Goal: Information Seeking & Learning: Find specific fact

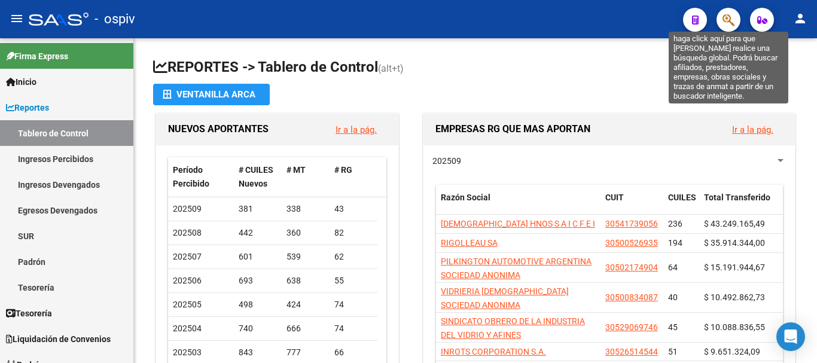
click at [727, 20] on icon "button" at bounding box center [728, 20] width 12 height 14
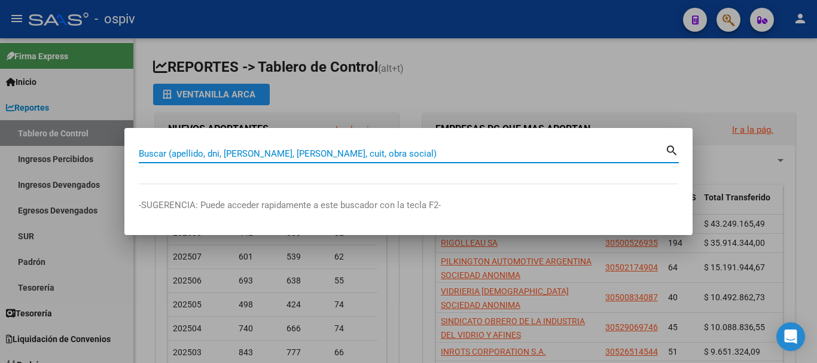
click at [267, 148] on input "Buscar (apellido, dni, [PERSON_NAME], [PERSON_NAME], cuit, obra social)" at bounding box center [402, 153] width 526 height 11
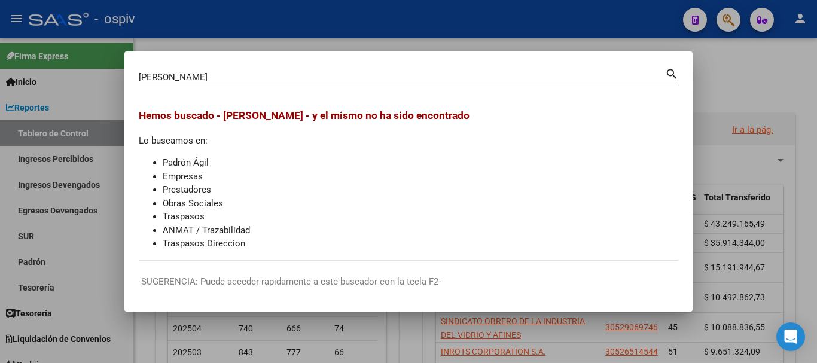
drag, startPoint x: 231, startPoint y: 65, endPoint x: 204, endPoint y: 74, distance: 28.5
click at [202, 74] on mat-dialog-container "[PERSON_NAME] (apellido, dni, cuil, nro traspaso, cuit, obra social) search Hem…" at bounding box center [408, 181] width 568 height 261
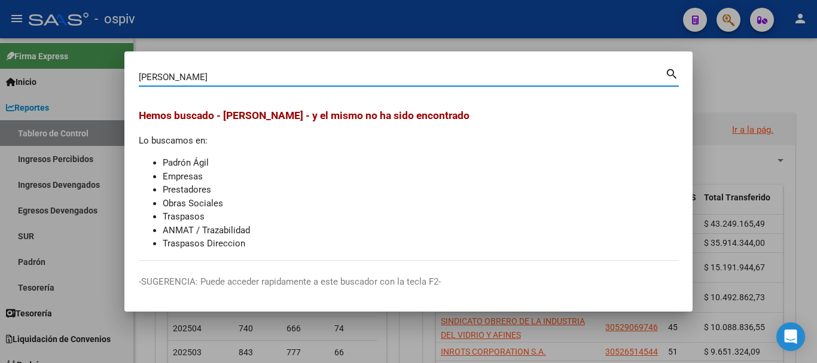
click at [216, 76] on input "[PERSON_NAME]" at bounding box center [402, 77] width 526 height 11
type input "CARRANZA"
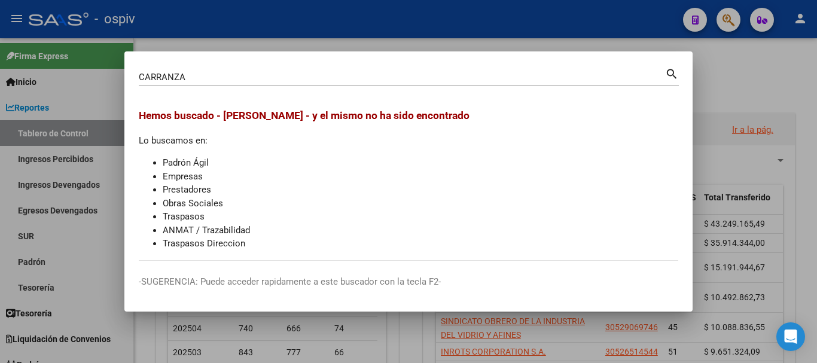
drag, startPoint x: 672, startPoint y: 73, endPoint x: 666, endPoint y: 80, distance: 9.7
click at [672, 74] on mat-icon "search" at bounding box center [672, 73] width 14 height 14
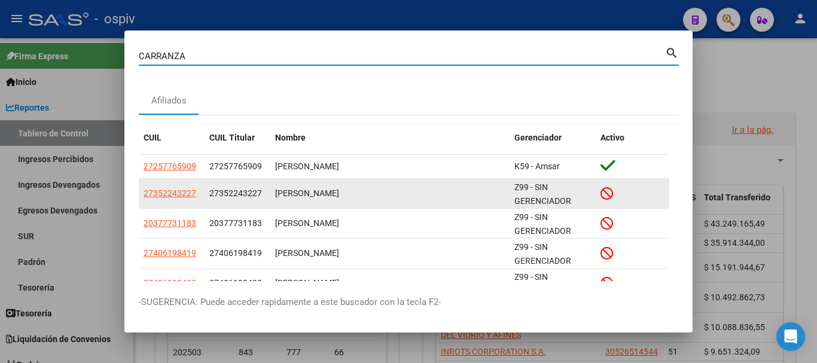
scroll to position [60, 0]
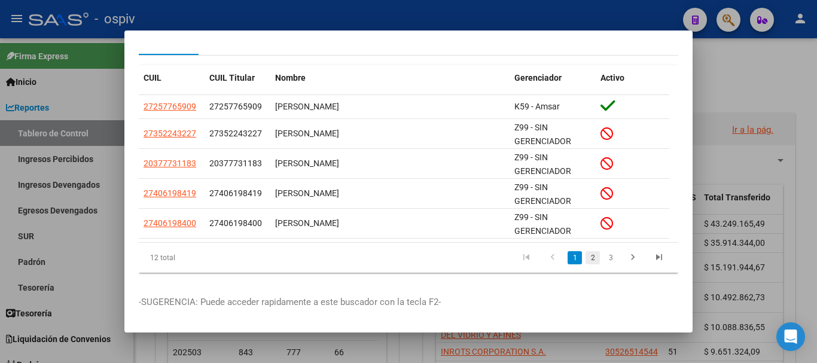
click at [585, 256] on link "2" at bounding box center [592, 257] width 14 height 13
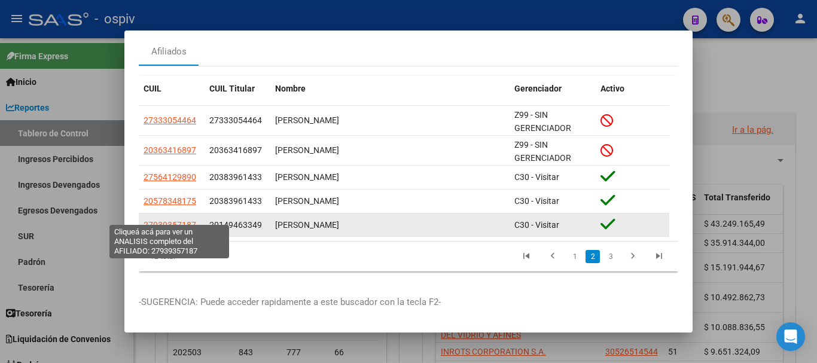
click at [174, 220] on span "27939357187" at bounding box center [169, 225] width 53 height 10
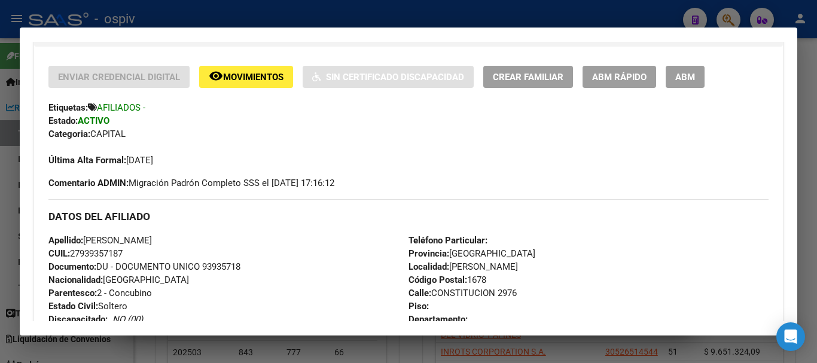
scroll to position [299, 0]
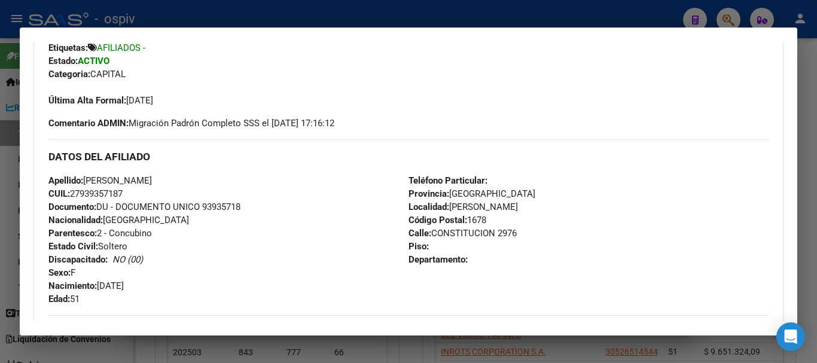
drag, startPoint x: 81, startPoint y: 193, endPoint x: 124, endPoint y: 191, distance: 43.7
click at [123, 191] on span "CUIL: 27939357187" at bounding box center [85, 193] width 74 height 11
click at [664, 22] on div at bounding box center [408, 181] width 817 height 363
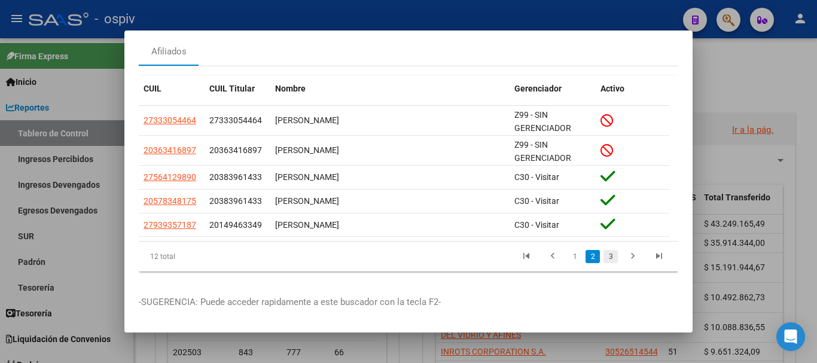
click at [603, 250] on link "3" at bounding box center [610, 256] width 14 height 13
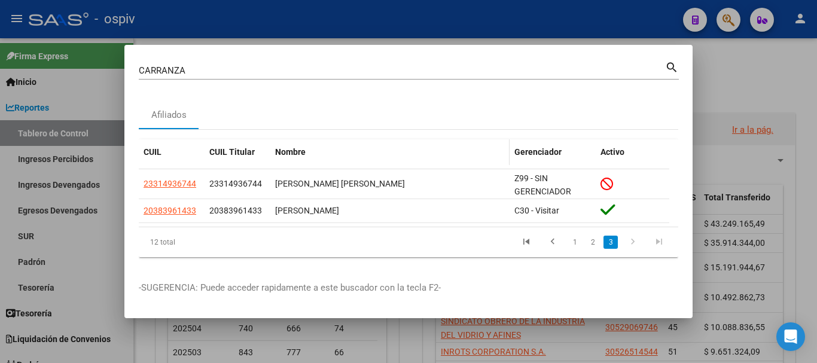
scroll to position [0, 0]
click at [592, 240] on link "2" at bounding box center [592, 242] width 14 height 13
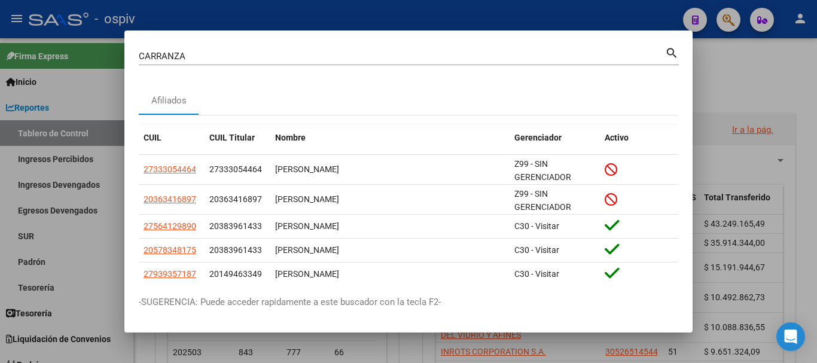
scroll to position [60, 0]
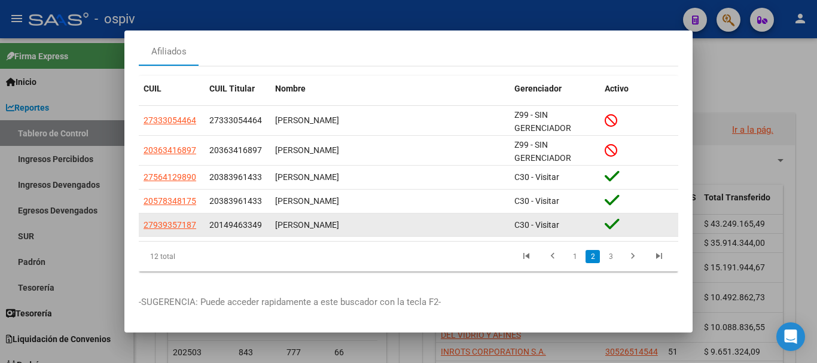
drag, startPoint x: 337, startPoint y: 214, endPoint x: 362, endPoint y: 212, distance: 25.8
click at [362, 218] on div "[PERSON_NAME]" at bounding box center [390, 225] width 230 height 14
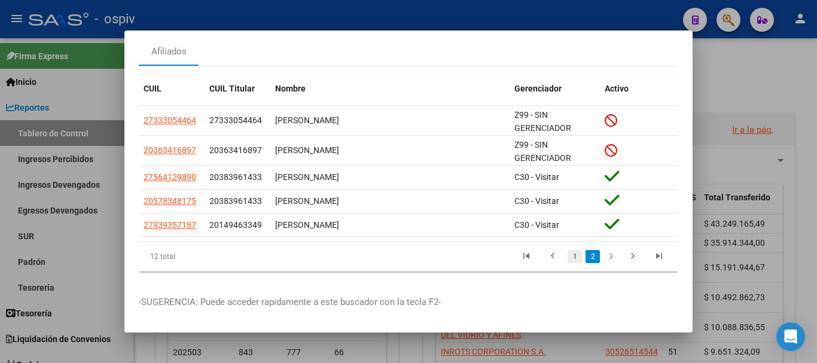
click at [567, 250] on link "1" at bounding box center [574, 256] width 14 height 13
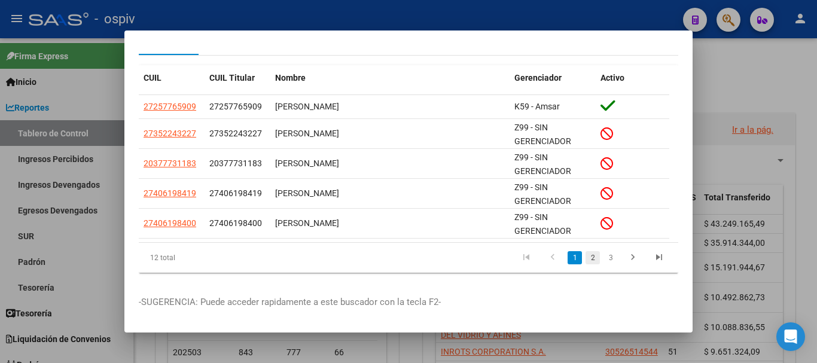
click at [585, 258] on link "2" at bounding box center [592, 257] width 14 height 13
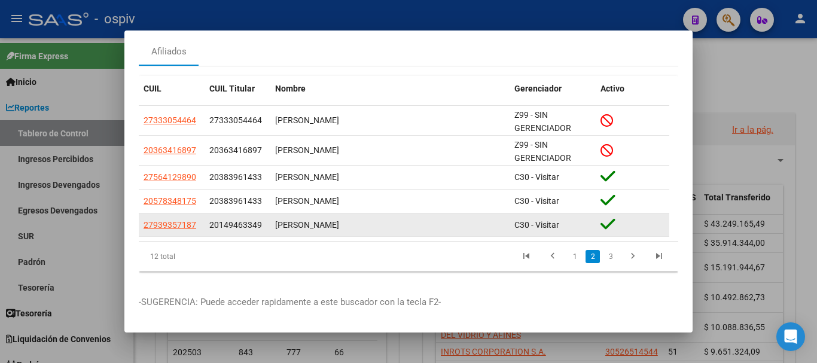
drag, startPoint x: 218, startPoint y: 213, endPoint x: 269, endPoint y: 219, distance: 51.8
click at [269, 219] on datatable-body-cell "20149463349" at bounding box center [237, 224] width 66 height 23
click at [332, 220] on div "[PERSON_NAME]" at bounding box center [390, 225] width 230 height 14
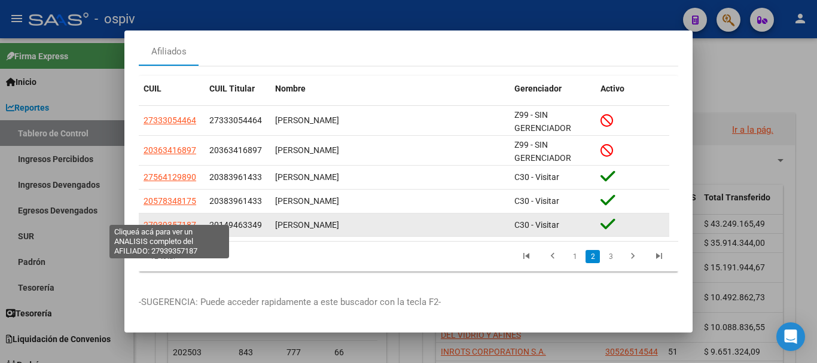
click at [170, 220] on span "27939357187" at bounding box center [169, 225] width 53 height 10
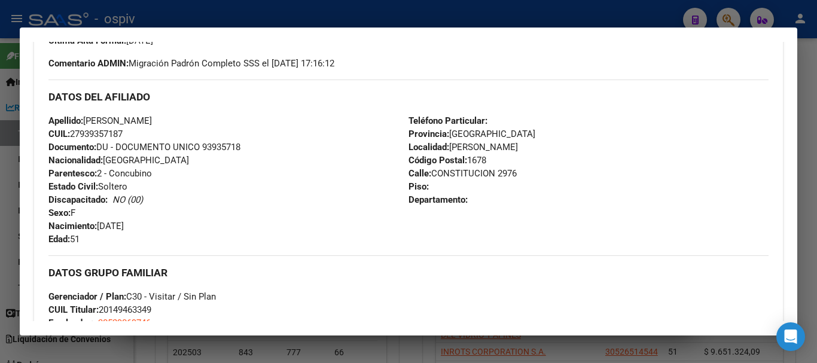
scroll to position [418, 0]
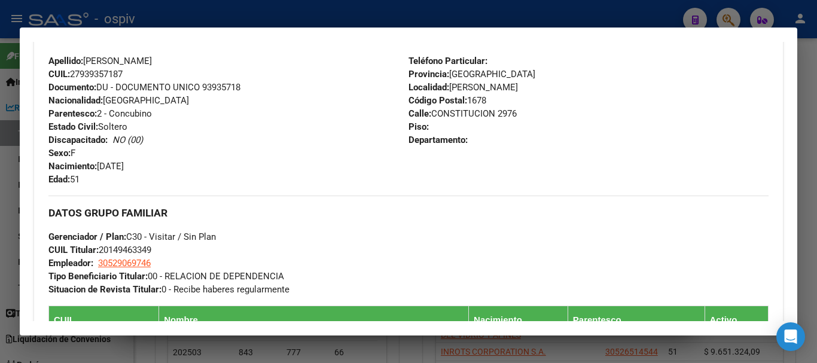
drag, startPoint x: 112, startPoint y: 249, endPoint x: 152, endPoint y: 246, distance: 40.8
click at [151, 246] on span "CUIL Titular: 20149463349" at bounding box center [99, 249] width 103 height 11
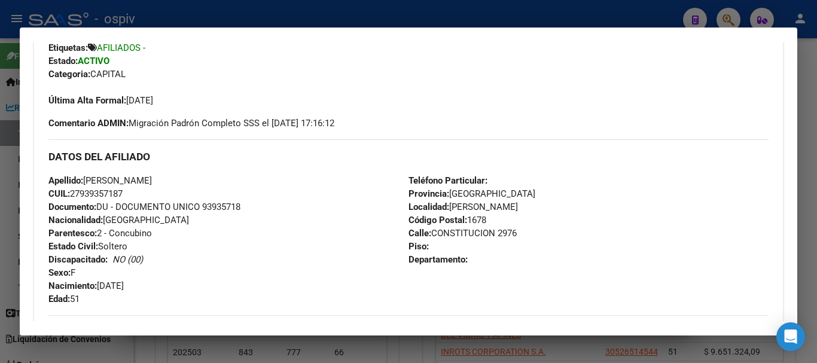
drag, startPoint x: 81, startPoint y: 193, endPoint x: 128, endPoint y: 194, distance: 47.2
click at [128, 194] on div "Apellido: [PERSON_NAME]: 27939357187 Documento: DU - DOCUMENTO UNICO 93935718 N…" at bounding box center [228, 240] width 360 height 132
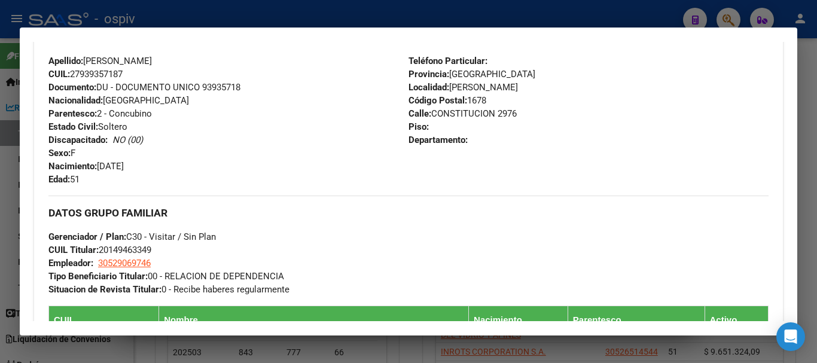
drag, startPoint x: 111, startPoint y: 247, endPoint x: 149, endPoint y: 247, distance: 38.9
click at [149, 247] on span "CUIL Titular: 20149463349" at bounding box center [99, 249] width 103 height 11
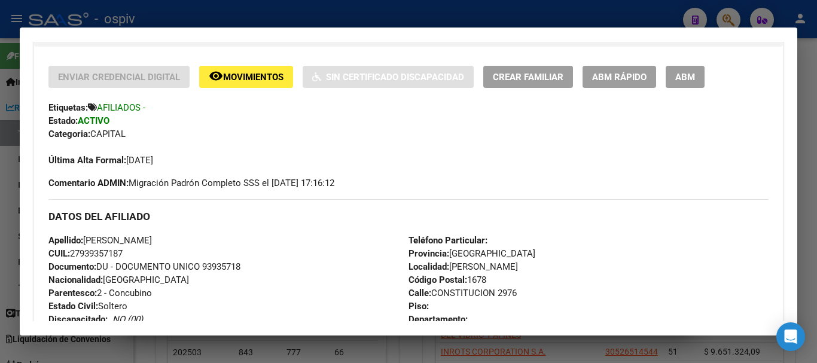
click at [604, 218] on h3 "DATOS DEL AFILIADO" at bounding box center [408, 216] width 720 height 13
click at [505, 7] on div at bounding box center [408, 181] width 817 height 363
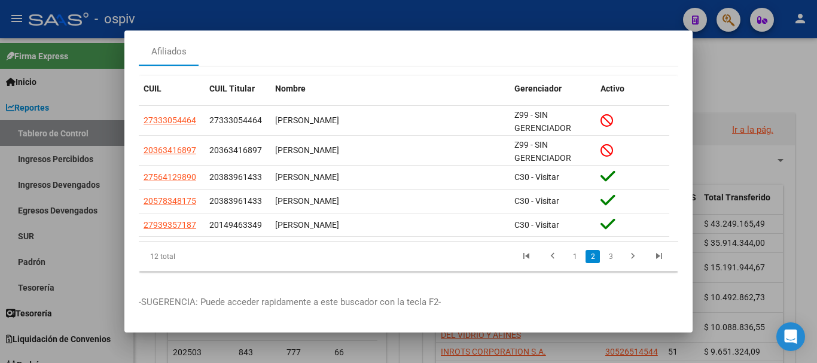
click at [616, 18] on div at bounding box center [408, 181] width 817 height 363
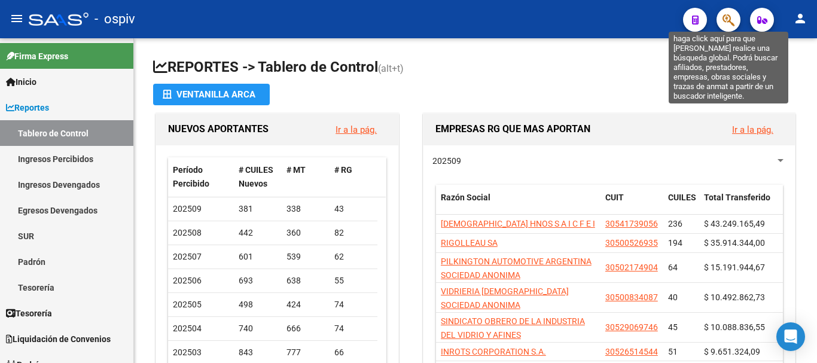
click at [725, 17] on icon "button" at bounding box center [728, 20] width 12 height 14
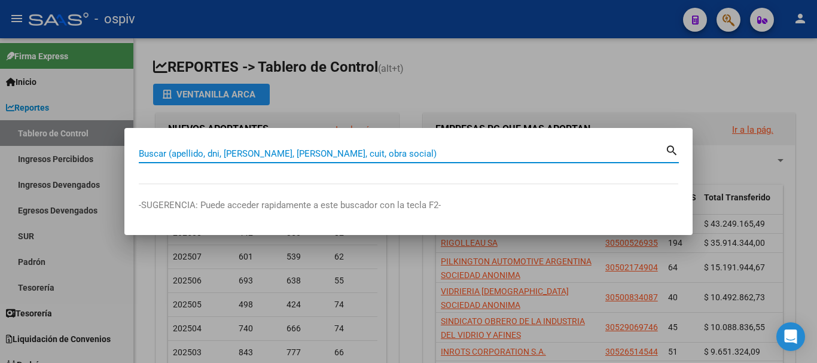
click at [172, 152] on input "Buscar (apellido, dni, [PERSON_NAME], [PERSON_NAME], cuit, obra social)" at bounding box center [402, 153] width 526 height 11
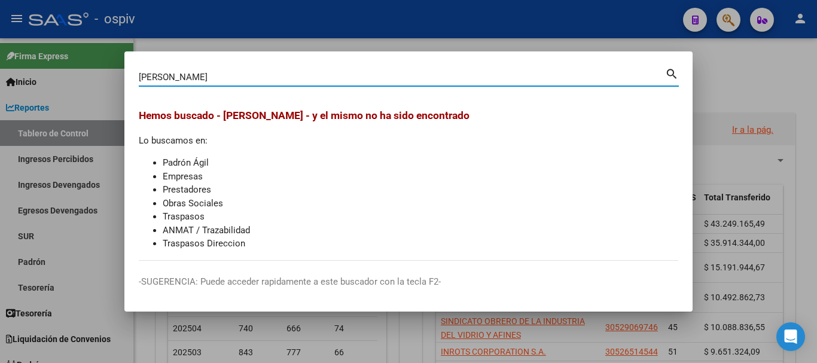
click at [668, 71] on mat-icon "search" at bounding box center [672, 73] width 14 height 14
click at [158, 76] on input "[PERSON_NAME]" at bounding box center [402, 77] width 526 height 11
type input "[PERSON_NAME]"
click at [670, 73] on mat-icon "search" at bounding box center [672, 73] width 14 height 14
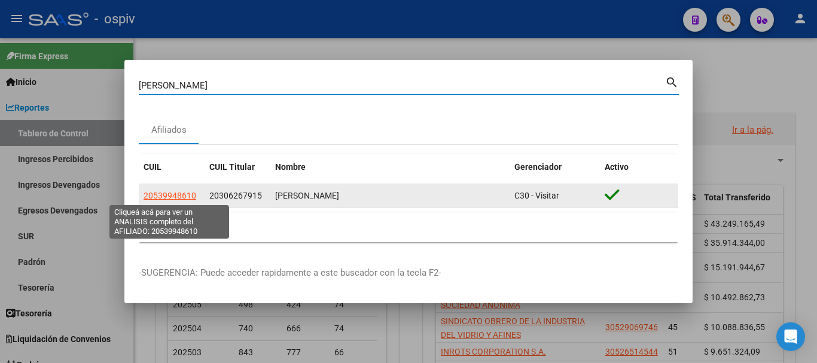
click at [169, 194] on span "20539948610" at bounding box center [169, 196] width 53 height 10
type textarea "20539948610"
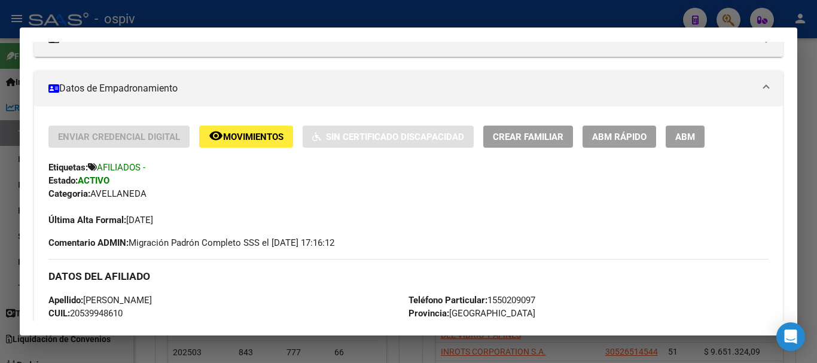
scroll to position [299, 0]
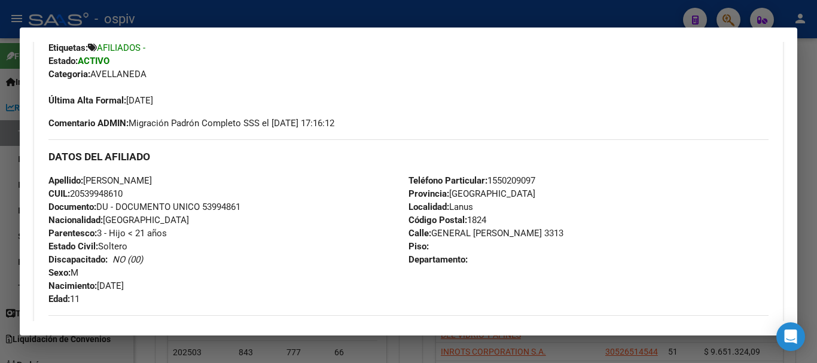
drag, startPoint x: 80, startPoint y: 193, endPoint x: 86, endPoint y: 192, distance: 6.6
click at [86, 192] on span "CUIL: 20539948610" at bounding box center [85, 193] width 74 height 11
click at [105, 189] on span "CUIL: 20539948610" at bounding box center [85, 193] width 74 height 11
drag, startPoint x: 82, startPoint y: 191, endPoint x: 124, endPoint y: 187, distance: 41.5
click at [124, 187] on div "Apellido: [PERSON_NAME]: 20539948610 Documento: DU - DOCUMENTO UNICO 53994861 N…" at bounding box center [228, 240] width 360 height 132
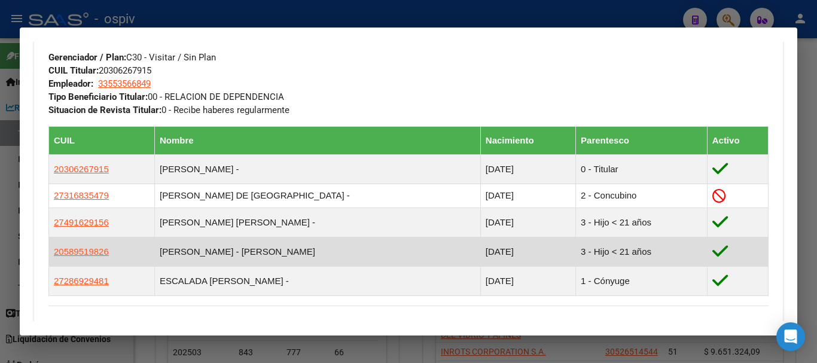
scroll to position [538, 0]
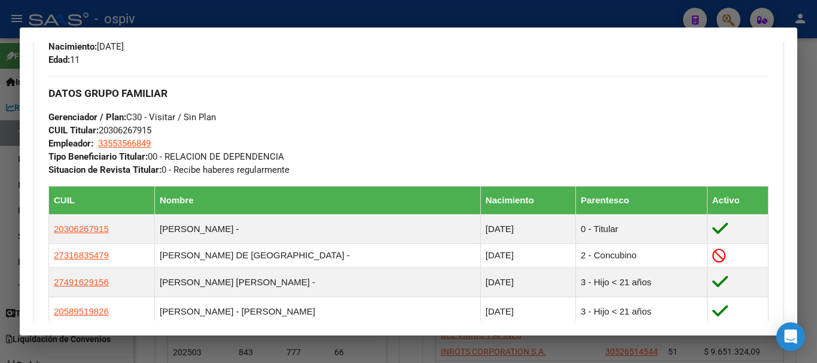
click at [593, 10] on div at bounding box center [408, 181] width 817 height 363
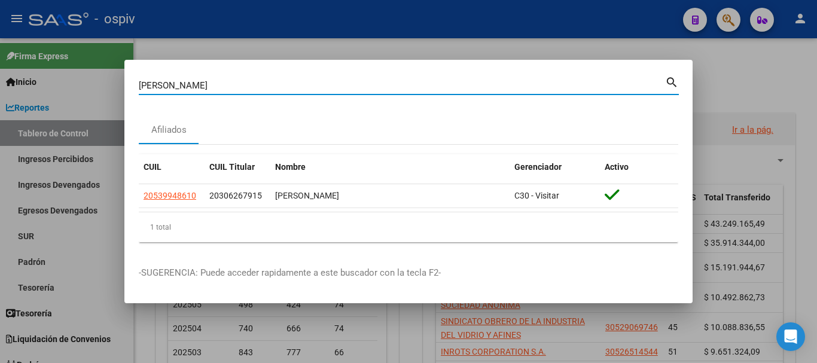
drag, startPoint x: 204, startPoint y: 88, endPoint x: 94, endPoint y: 88, distance: 109.4
click at [94, 88] on div "[PERSON_NAME] (apellido, dni, cuil, nro traspaso, cuit, obra social) search Afi…" at bounding box center [408, 181] width 817 height 363
type input "[PERSON_NAME]"
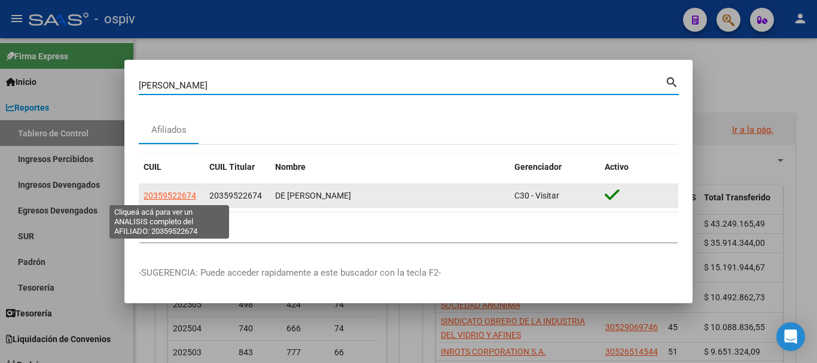
click at [169, 197] on span "20359522674" at bounding box center [169, 196] width 53 height 10
type textarea "20359522674"
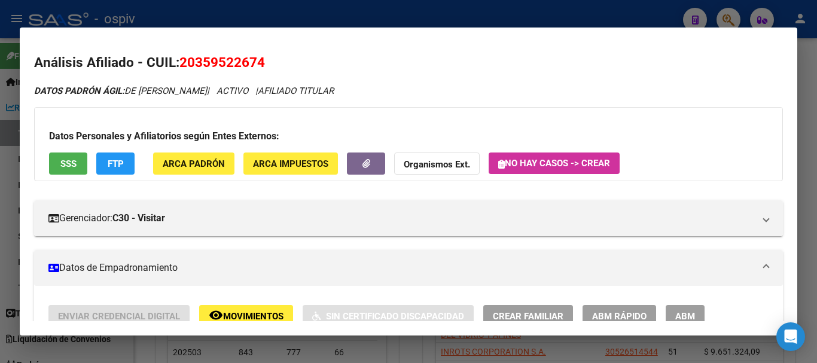
click at [192, 63] on span "20359522674" at bounding box center [221, 62] width 85 height 16
drag, startPoint x: 194, startPoint y: 62, endPoint x: 260, endPoint y: 56, distance: 66.7
click at [260, 56] on span "20359522674" at bounding box center [221, 62] width 85 height 16
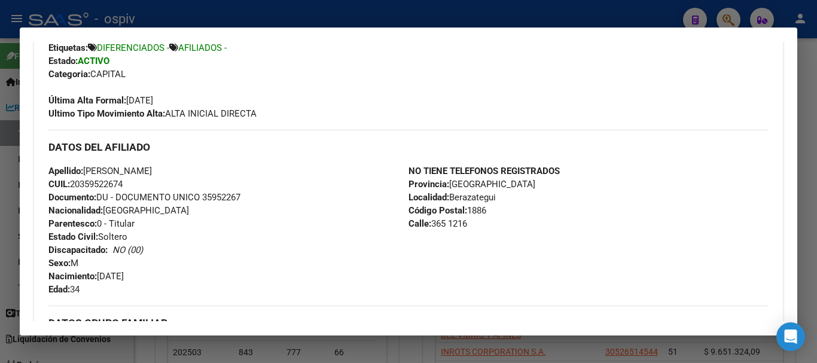
scroll to position [239, 0]
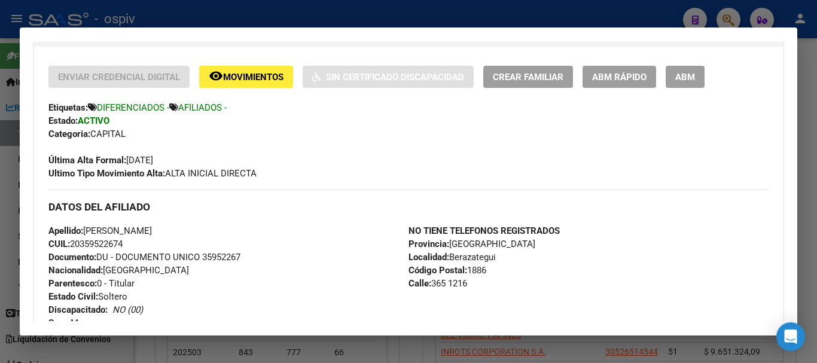
click at [606, 13] on div at bounding box center [408, 181] width 817 height 363
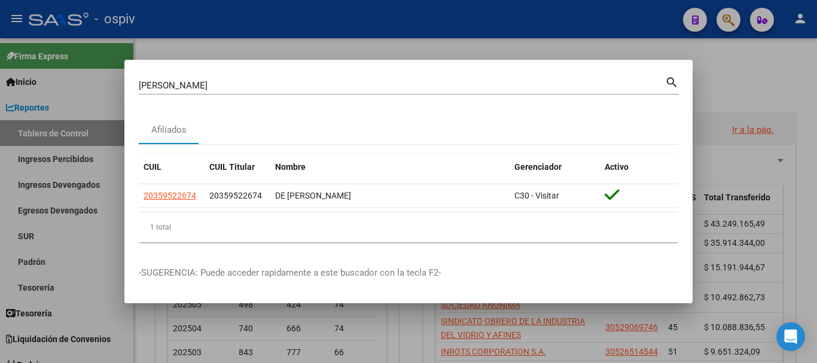
click at [598, 42] on div at bounding box center [408, 181] width 817 height 363
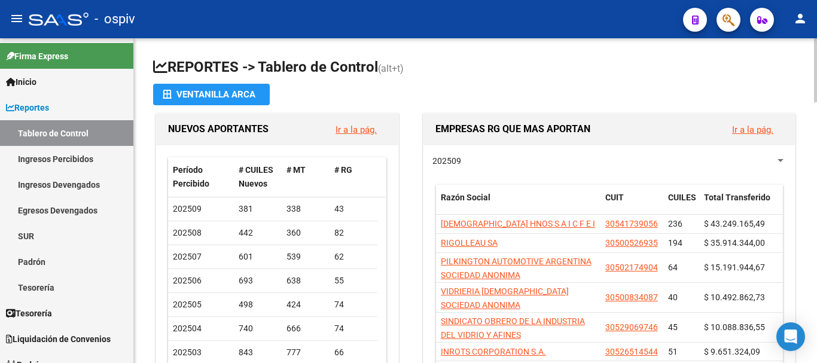
click at [519, 96] on app-file-import-inline "Ventanilla ARCA" at bounding box center [475, 95] width 644 height 22
click at [568, 72] on h1 "REPORTES -> Tablero de Control (alt+t)" at bounding box center [475, 67] width 644 height 21
click at [546, 84] on app-file-import-inline "Ventanilla ARCA" at bounding box center [475, 95] width 644 height 22
